Goal: Task Accomplishment & Management: Complete application form

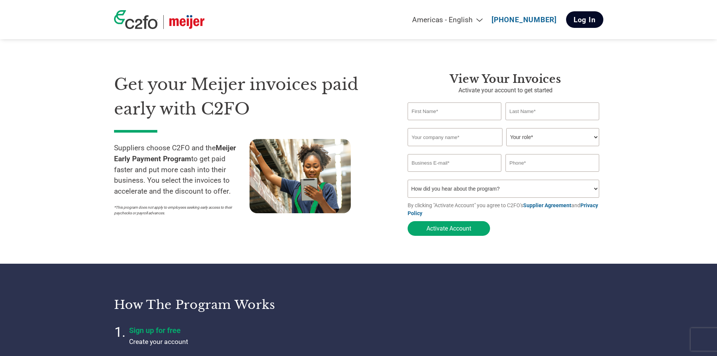
click at [585, 17] on link "Log In" at bounding box center [584, 19] width 37 height 17
click at [441, 114] on input "text" at bounding box center [455, 111] width 94 height 18
type input "[PERSON_NAME]"
type input "MATS"
type input "caer, inc"
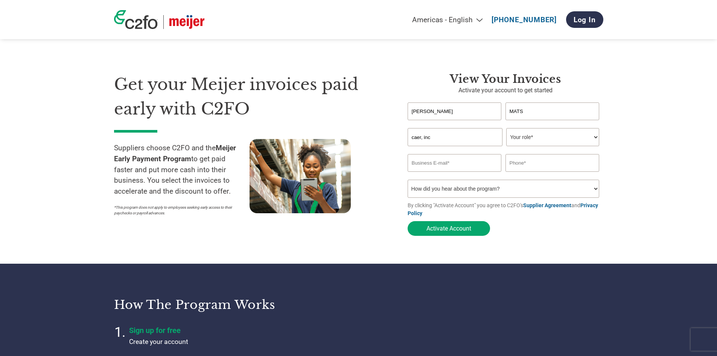
type input "[EMAIL_ADDRESS][DOMAIN_NAME]"
click at [522, 140] on select "Your role* CFO Controller Credit Manager Finance Director Treasurer CEO Preside…" at bounding box center [552, 137] width 93 height 18
select select "CONTROLLER"
click at [506, 129] on select "Your role* CFO Controller Credit Manager Finance Director Treasurer CEO Preside…" at bounding box center [552, 137] width 93 height 18
click at [540, 160] on input "text" at bounding box center [552, 163] width 94 height 18
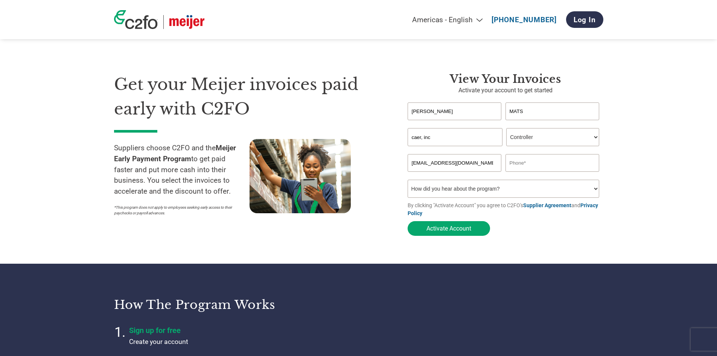
type input "3479624467"
click at [444, 231] on button "Activate Account" at bounding box center [449, 228] width 82 height 15
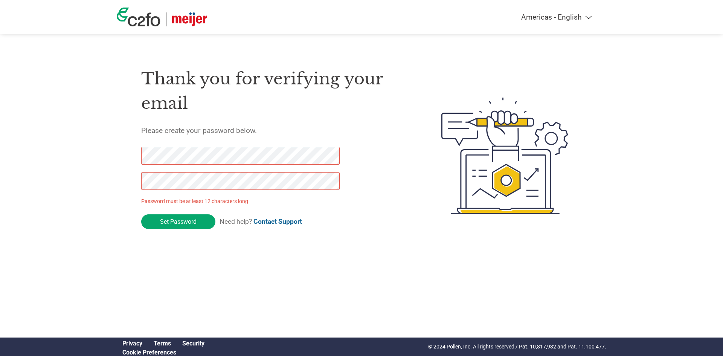
click at [367, 178] on div "Thank you for verifying your email Please create your password below. Password …" at bounding box center [273, 155] width 264 height 199
click at [123, 187] on div "Thank you for verifying your email Please create your password below. Password …" at bounding box center [361, 155] width 489 height 199
click at [166, 216] on input "Set Password" at bounding box center [178, 221] width 74 height 15
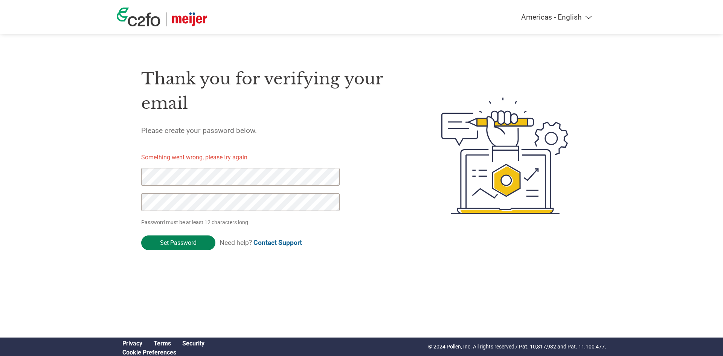
click at [187, 241] on input "Set Password" at bounding box center [178, 242] width 74 height 15
